Goal: Task Accomplishment & Management: Manage account settings

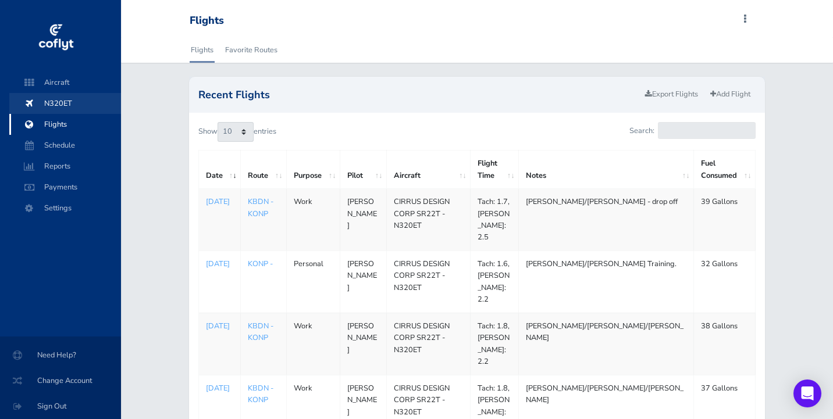
click at [65, 101] on span "N320ET" at bounding box center [65, 103] width 88 height 21
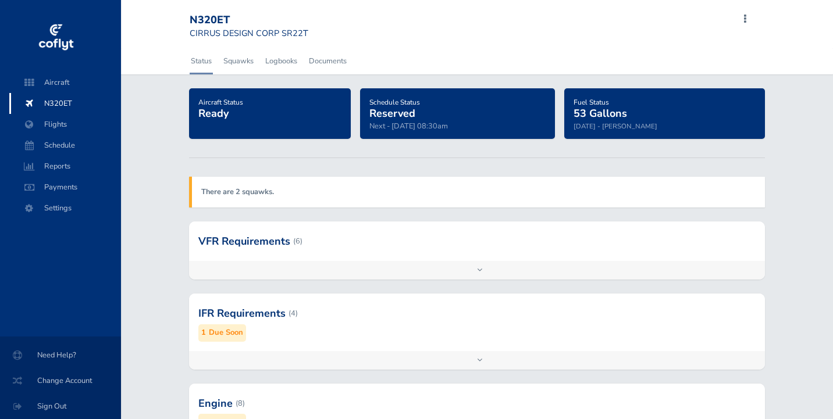
click at [351, 346] on div "IFR Requirements (4) 1 Due Soon" at bounding box center [477, 322] width 576 height 57
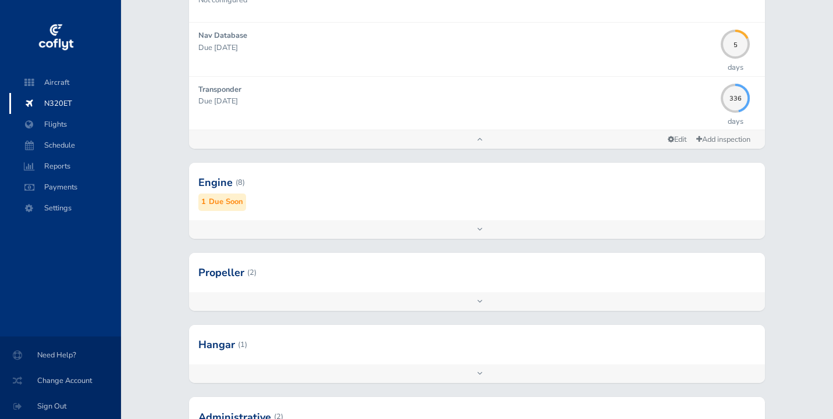
scroll to position [437, 0]
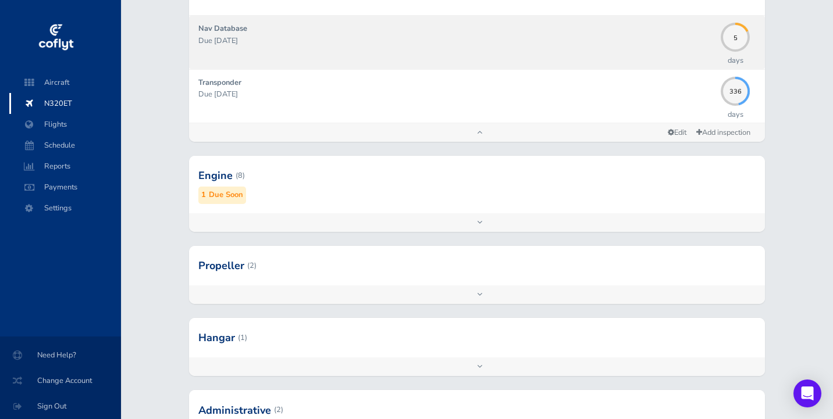
click at [276, 23] on div "Nav Database Due 09/03/2025" at bounding box center [456, 42] width 516 height 39
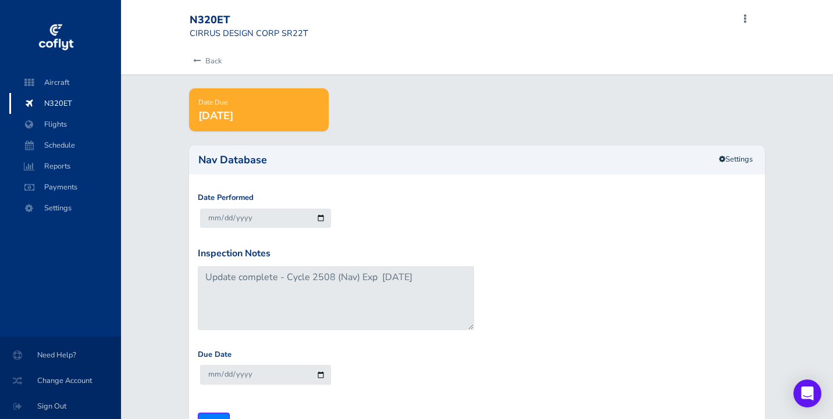
click at [277, 34] on small "CIRRUS DESIGN CORP SR22T" at bounding box center [249, 33] width 119 height 12
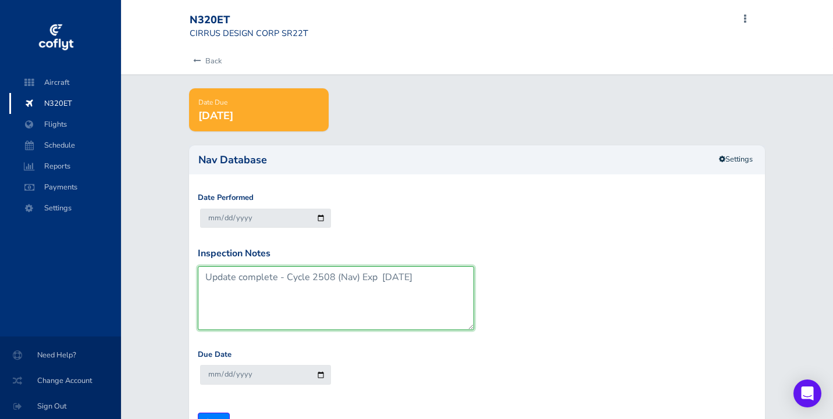
click at [334, 276] on textarea "Update complete - Cycle 2508 (Nav) Exp 04SEP25" at bounding box center [336, 298] width 276 height 64
click at [409, 276] on textarea "Update complete - Cycle 2508 (Nav) Exp 04SEP25" at bounding box center [336, 298] width 276 height 64
type textarea "Update complete - Cycle 2509 (Nav) Exp 02OCT25"
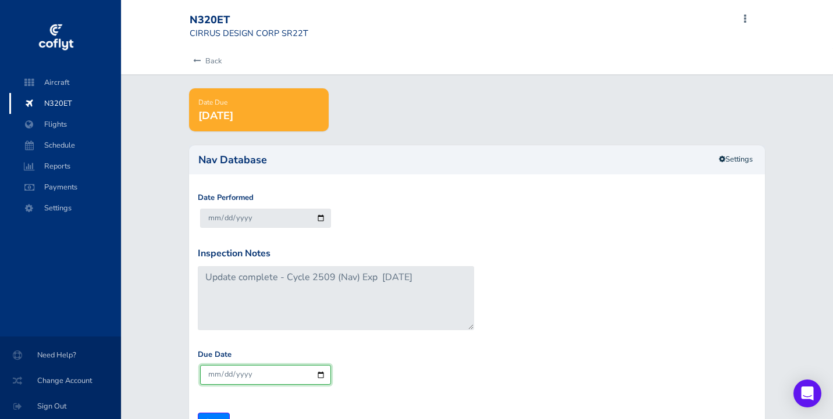
click at [228, 373] on input "2025-09-26" at bounding box center [265, 374] width 131 height 19
type input "2025-10-02"
click at [593, 303] on div "Inspection Notes Update complete - Cycle 2508 (Nav) Exp 04SEP25" at bounding box center [477, 297] width 564 height 102
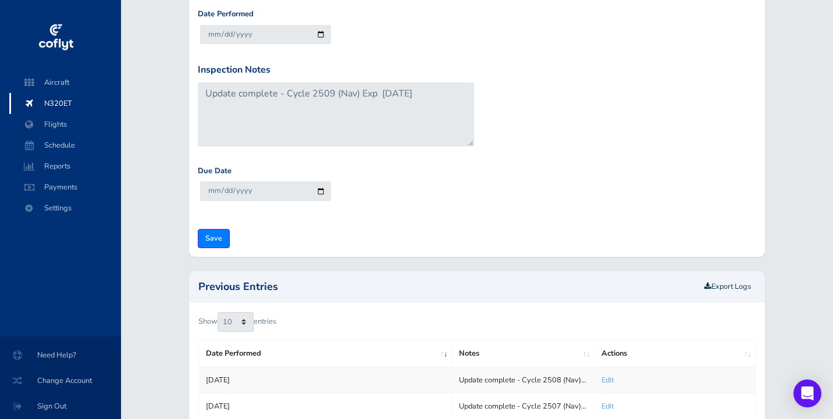
scroll to position [214, 0]
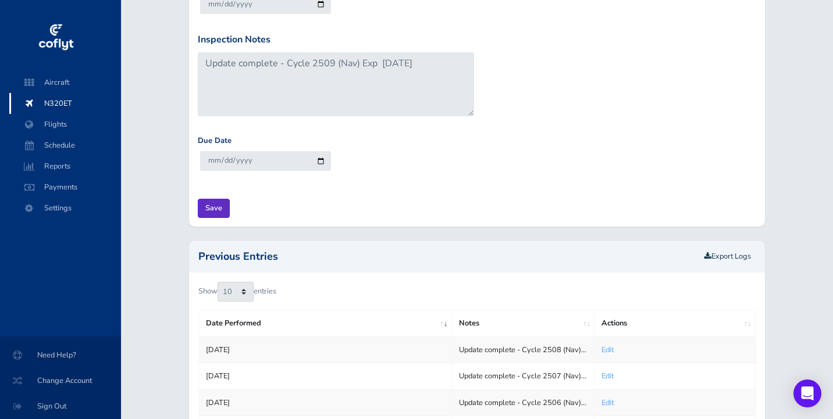
click at [215, 205] on input "Save" at bounding box center [214, 208] width 32 height 19
type input "Update Inspection"
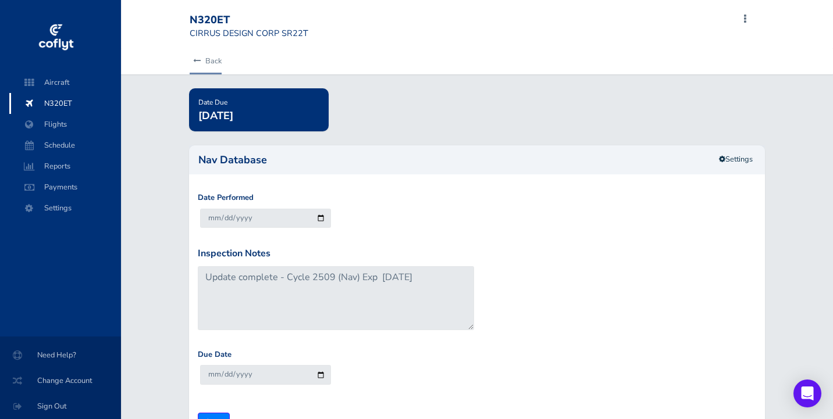
click at [219, 58] on link "Back" at bounding box center [206, 61] width 32 height 26
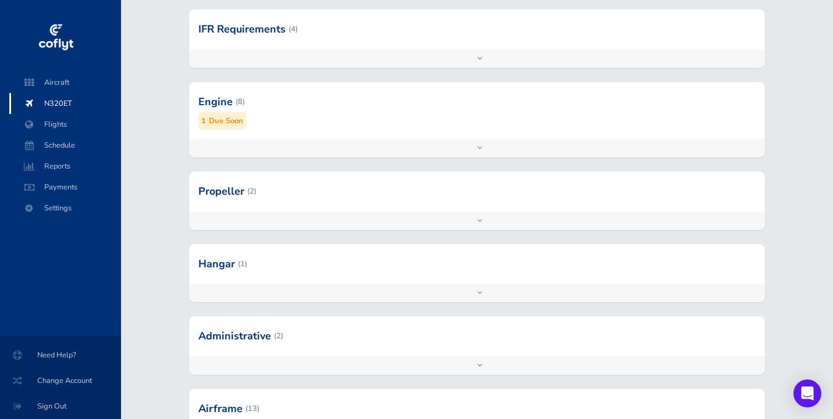
scroll to position [309, 0]
